Goal: Information Seeking & Learning: Understand process/instructions

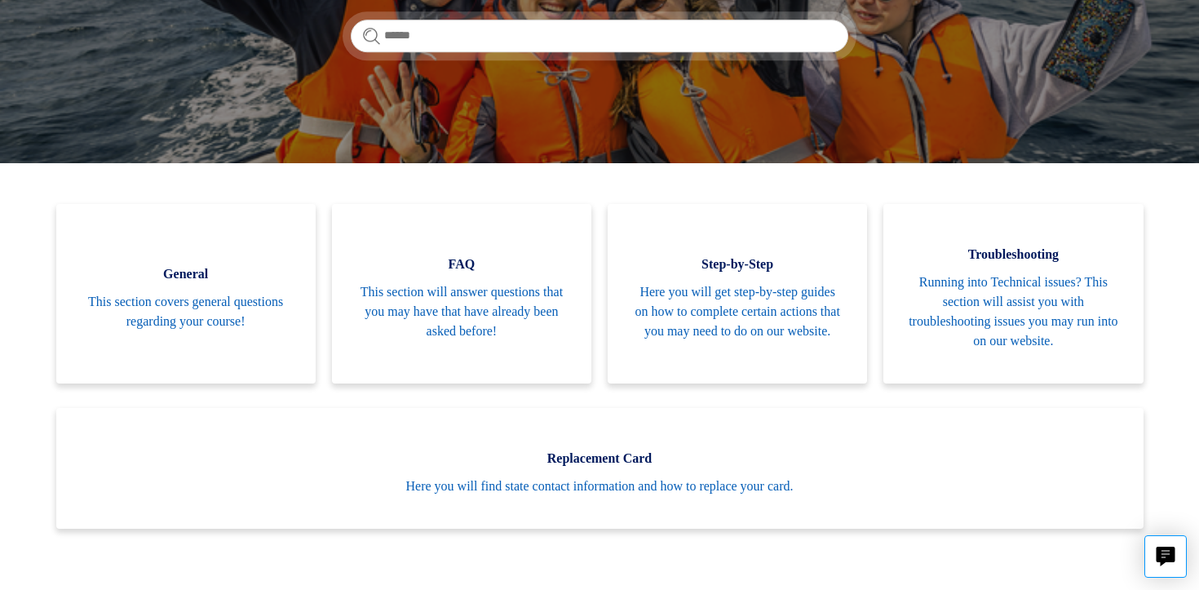
scroll to position [270, 0]
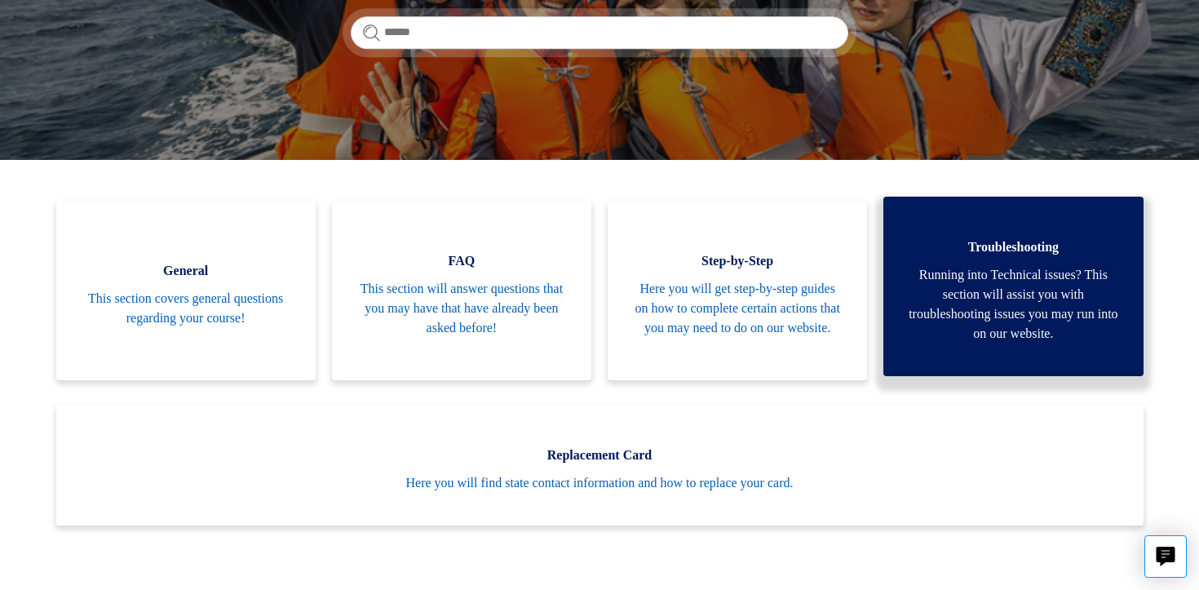
click at [1049, 310] on span "Running into Technical issues? This section will assist you with troubleshootin…" at bounding box center [1013, 304] width 210 height 78
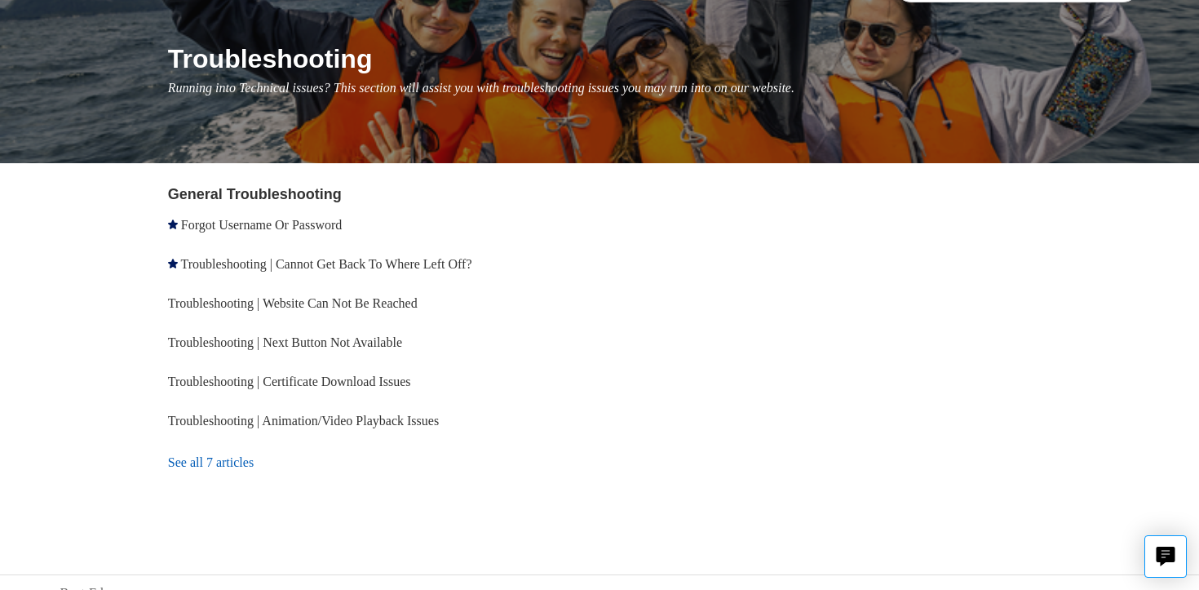
scroll to position [177, 0]
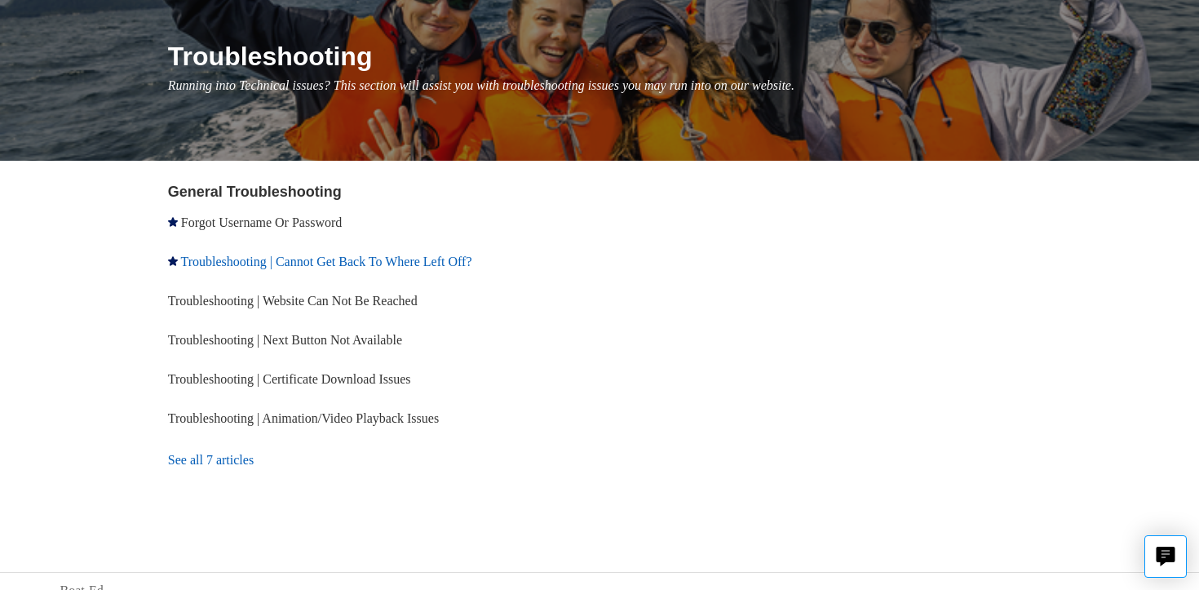
click at [398, 263] on link "Troubleshooting | Cannot Get Back To Where Left Off?" at bounding box center [326, 261] width 291 height 14
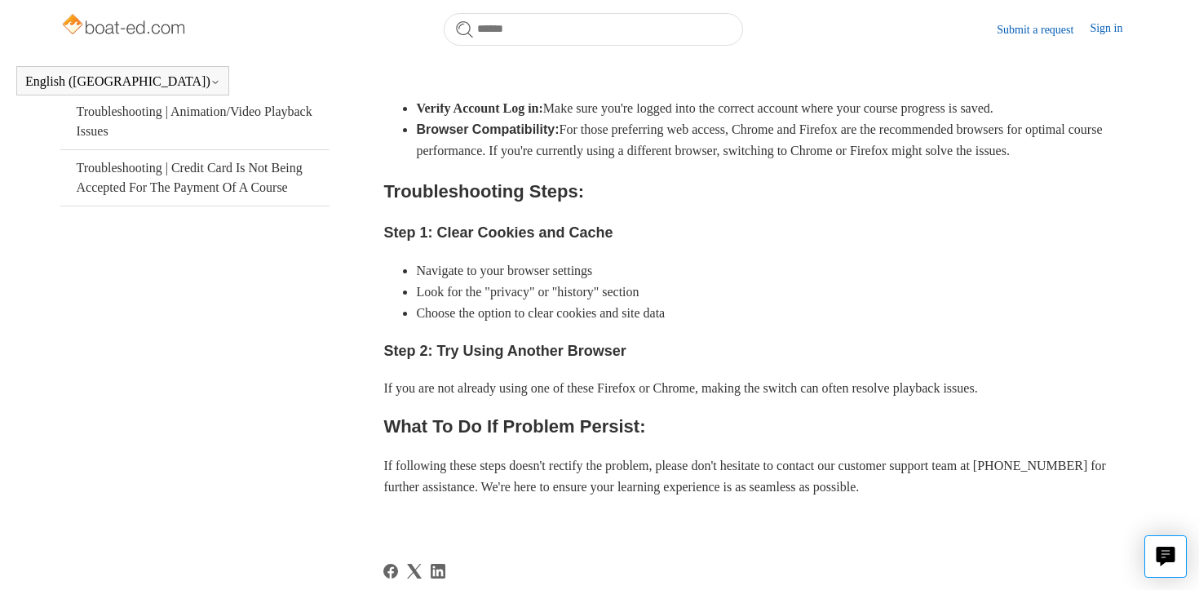
scroll to position [511, 0]
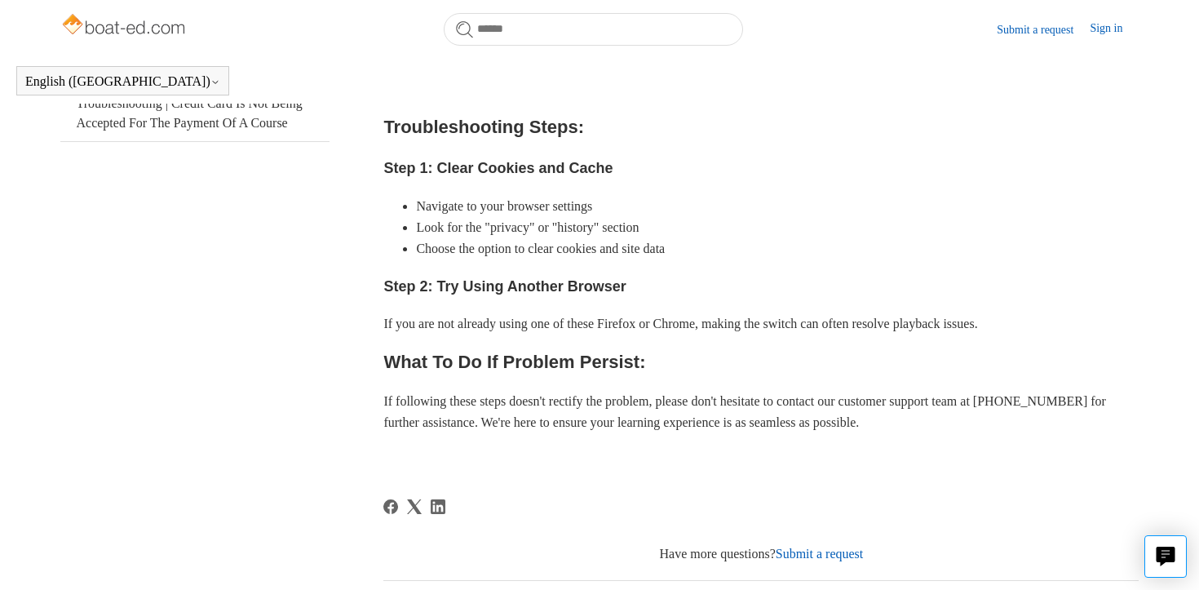
click at [1100, 32] on link "Sign in" at bounding box center [1114, 30] width 49 height 20
